Goal: Navigation & Orientation: Find specific page/section

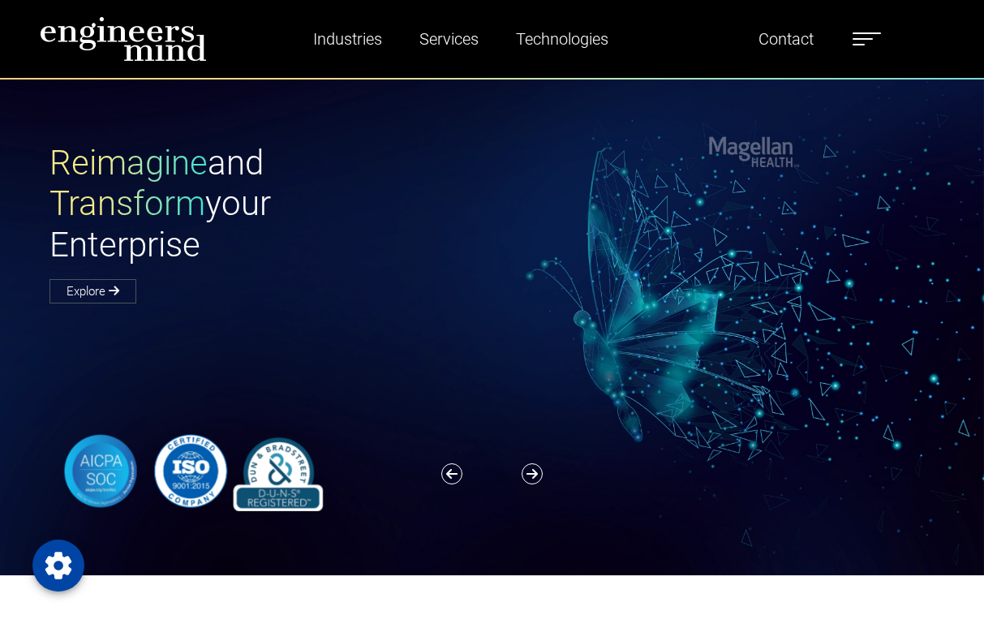
click at [880, 30] on label at bounding box center [866, 38] width 28 height 21
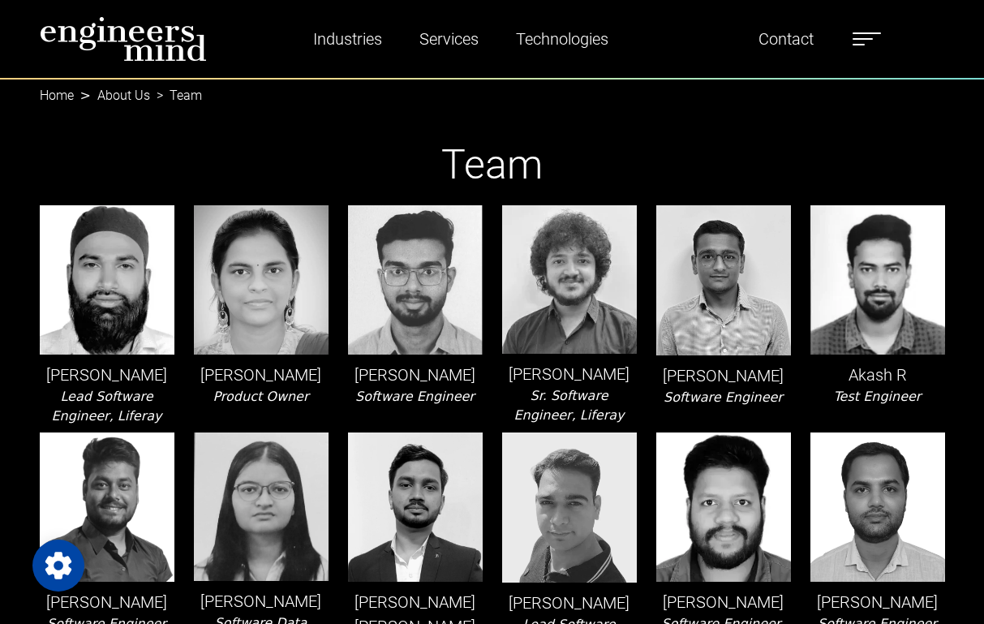
click at [865, 36] on label at bounding box center [866, 38] width 28 height 21
click at [623, 143] on h1 "Team" at bounding box center [492, 164] width 905 height 49
click at [865, 44] on span at bounding box center [858, 45] width 12 height 2
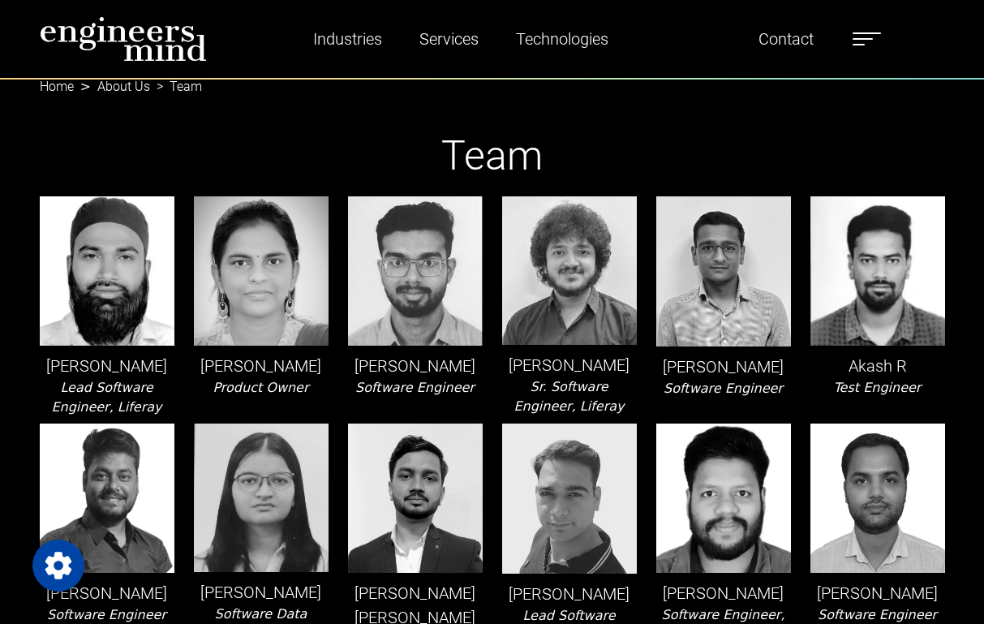
click at [869, 34] on label at bounding box center [866, 38] width 28 height 21
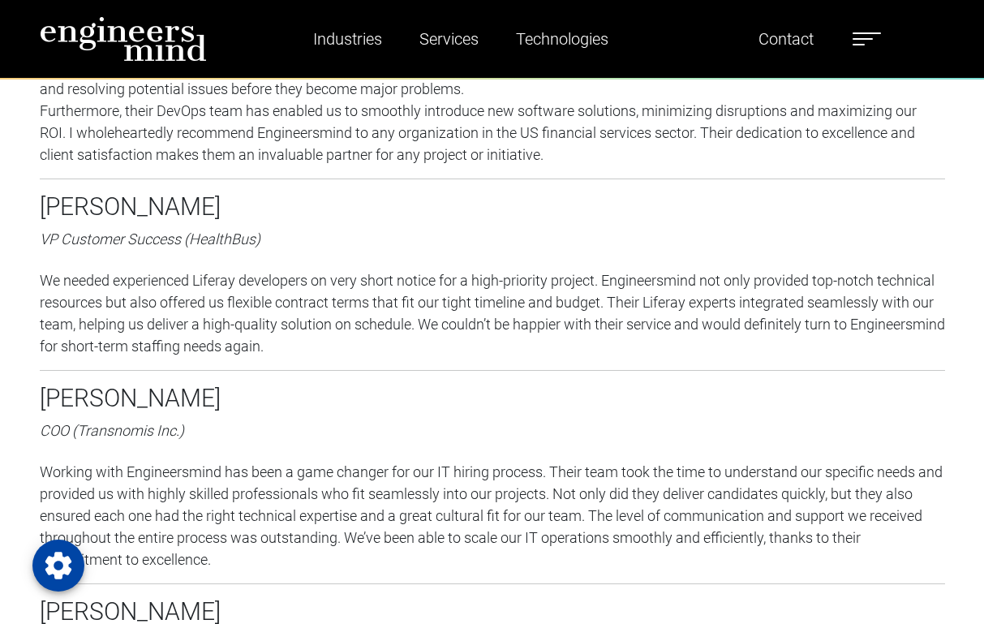
scroll to position [1221, 0]
